Goal: Information Seeking & Learning: Learn about a topic

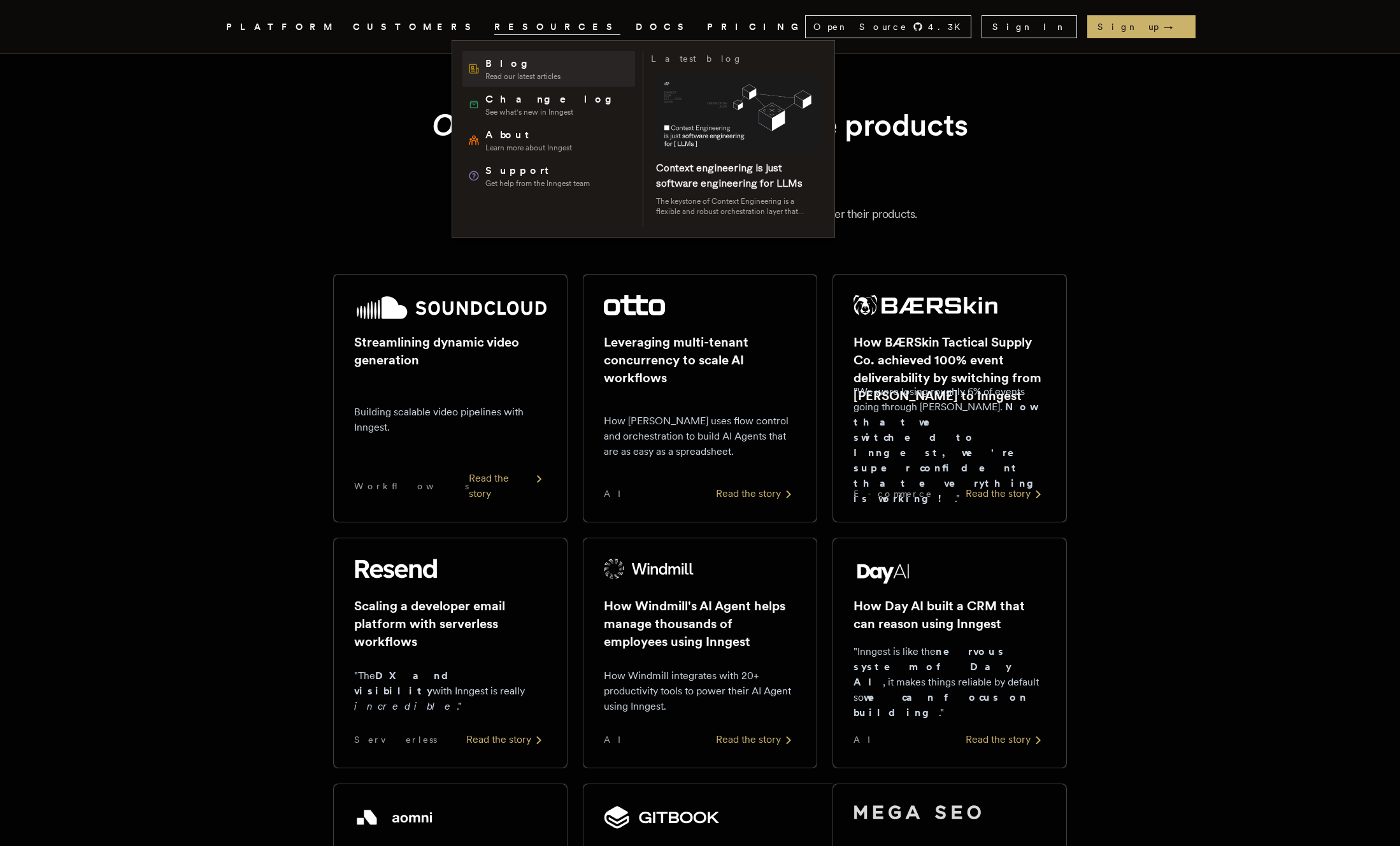
click at [500, 75] on span "Read our latest articles" at bounding box center [523, 77] width 75 height 11
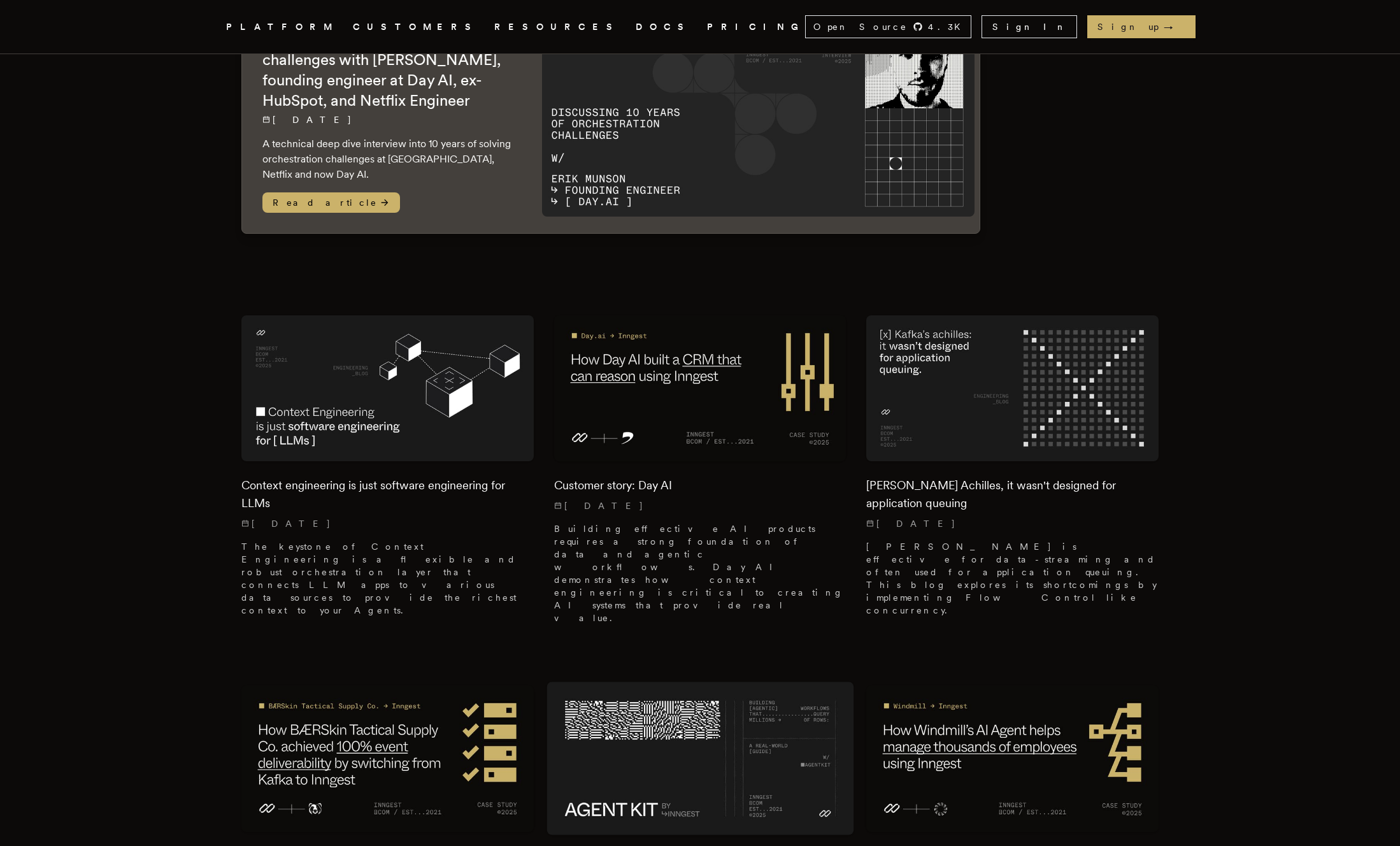
scroll to position [163, 0]
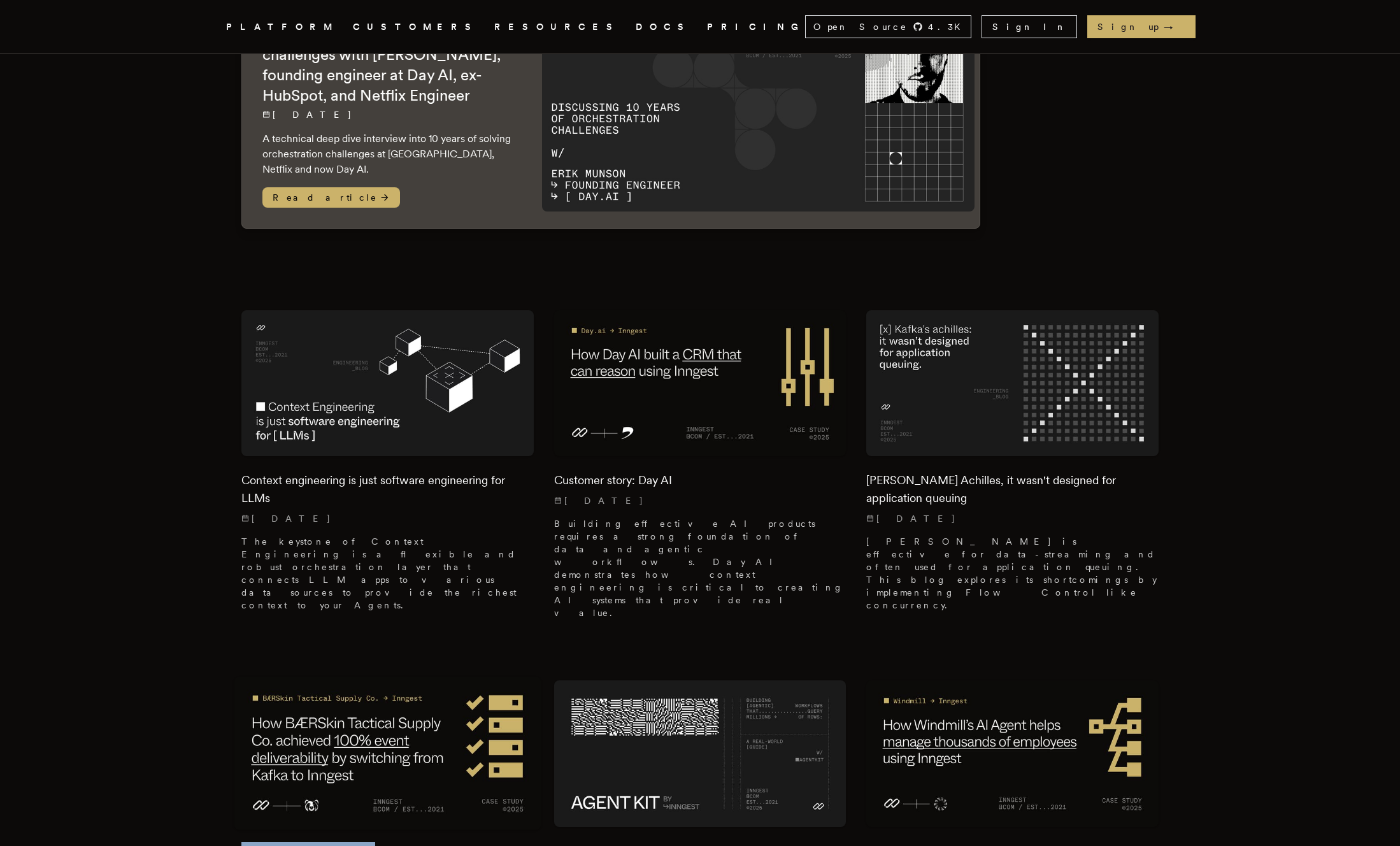
copy h2 "Customer story: BÆRSkin"
drag, startPoint x: 237, startPoint y: 788, endPoint x: 378, endPoint y: 798, distance: 141.4
